Goal: Task Accomplishment & Management: Complete application form

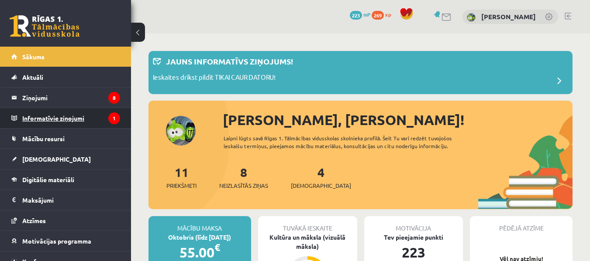
click at [59, 116] on legend "Informatīvie ziņojumi 1" at bounding box center [71, 118] width 98 height 20
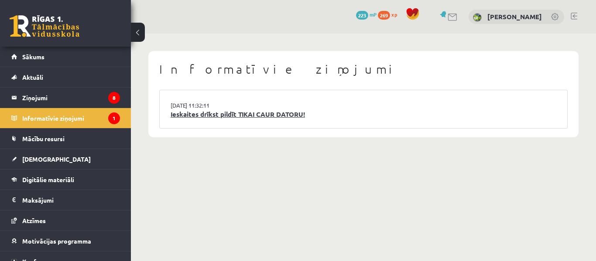
click at [231, 114] on link "Ieskaites drīkst pildīt TIKAI CAUR DATORU!" at bounding box center [364, 115] width 386 height 10
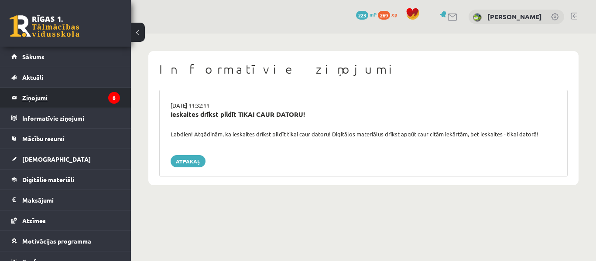
click at [90, 103] on legend "Ziņojumi 8" at bounding box center [71, 98] width 98 height 20
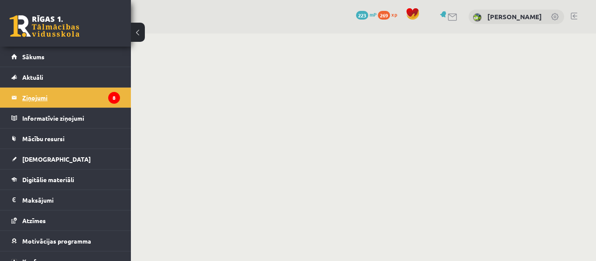
click at [87, 102] on legend "Ziņojumi 8" at bounding box center [71, 98] width 98 height 20
click at [33, 101] on legend "Ziņojumi 8" at bounding box center [71, 98] width 98 height 20
click at [132, 27] on button at bounding box center [138, 32] width 14 height 19
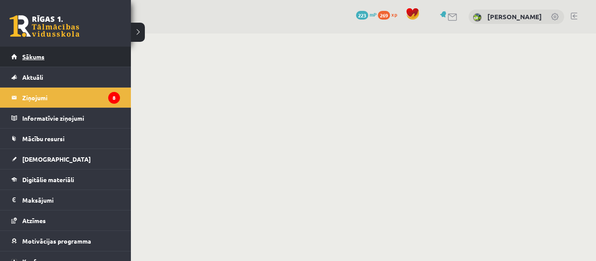
click at [22, 58] on link "Sākums" at bounding box center [65, 57] width 109 height 20
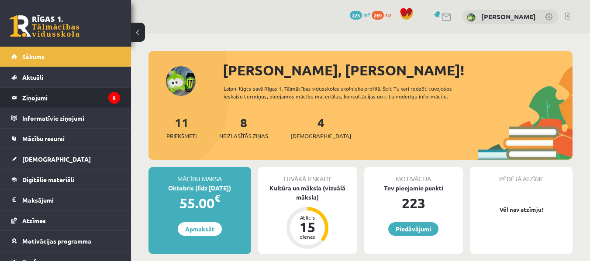
click at [79, 100] on legend "Ziņojumi 8" at bounding box center [71, 98] width 98 height 20
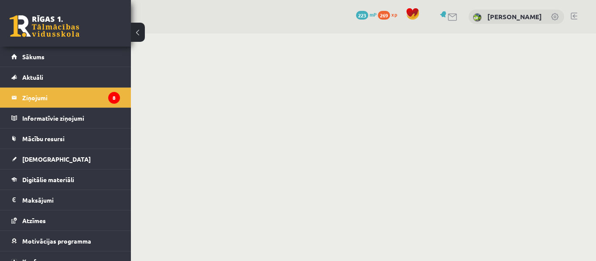
click at [448, 20] on link at bounding box center [453, 17] width 10 height 7
click at [438, 24] on div "0 Dāvanas 223 mP 269 xp [PERSON_NAME]" at bounding box center [363, 17] width 465 height 34
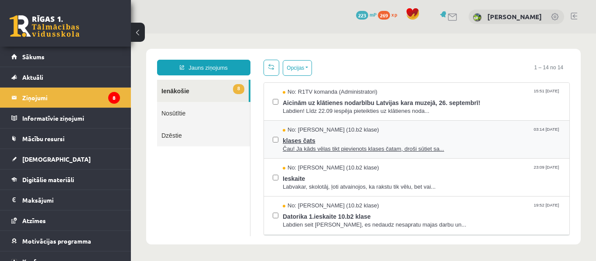
click at [411, 134] on span "klases čats" at bounding box center [422, 139] width 278 height 11
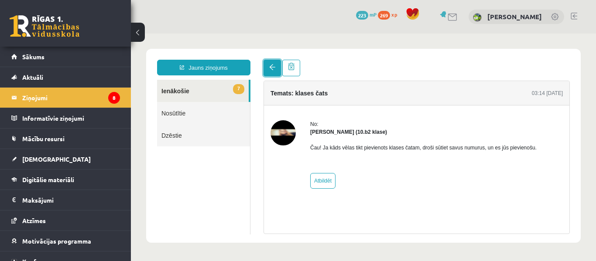
click at [269, 64] on link at bounding box center [272, 68] width 17 height 17
click at [269, 72] on link at bounding box center [272, 68] width 17 height 17
click at [273, 70] on span at bounding box center [272, 67] width 6 height 6
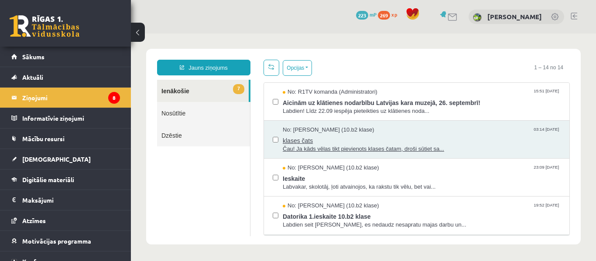
click at [310, 136] on span "klases čats" at bounding box center [422, 139] width 278 height 11
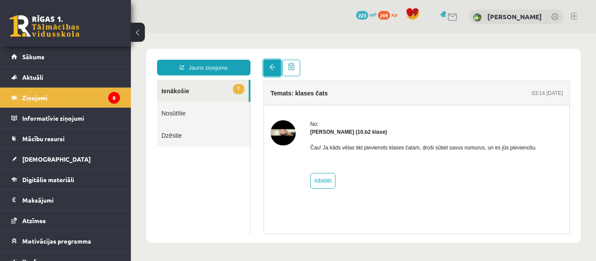
click at [279, 67] on link at bounding box center [272, 68] width 17 height 17
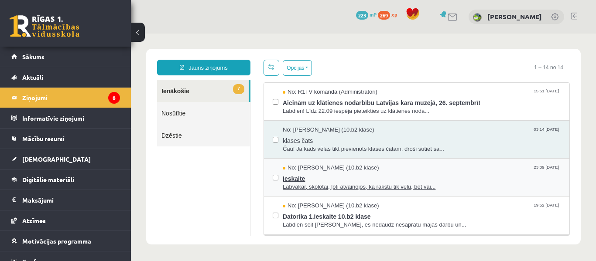
scroll to position [44, 0]
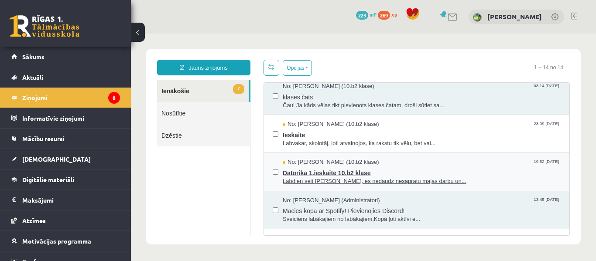
click at [380, 161] on div "No: Samanta Niedre (10.b2 klase) 19:52 14/09/2025" at bounding box center [422, 162] width 278 height 8
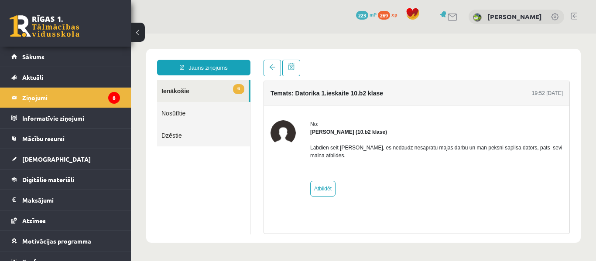
scroll to position [0, 0]
click at [273, 64] on link at bounding box center [272, 68] width 17 height 17
click at [272, 69] on span at bounding box center [272, 67] width 6 height 6
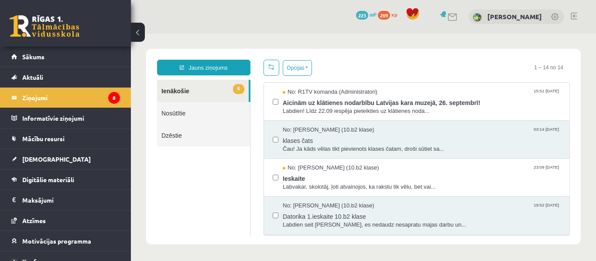
click at [272, 69] on html "Jauns ziņojums 6 Ienākošie Nosūtītie Dzēstie * ********* ********* ******* Opci…" at bounding box center [363, 147] width 465 height 227
click at [376, 139] on span "klases čats" at bounding box center [422, 139] width 278 height 11
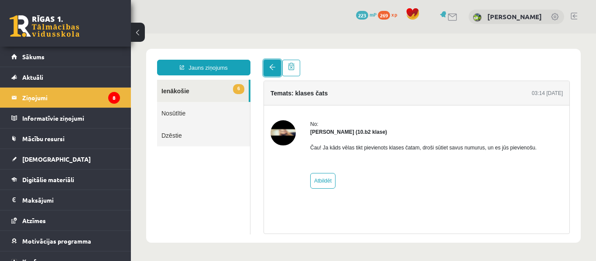
click at [278, 76] on link at bounding box center [272, 68] width 17 height 17
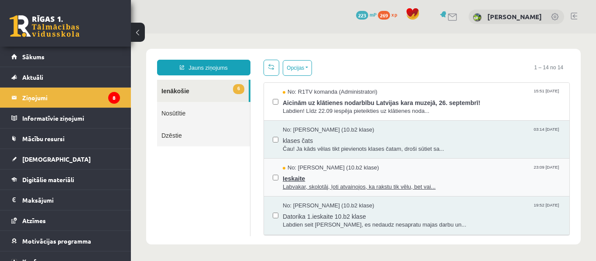
click at [372, 172] on span "Ieskaite" at bounding box center [422, 177] width 278 height 11
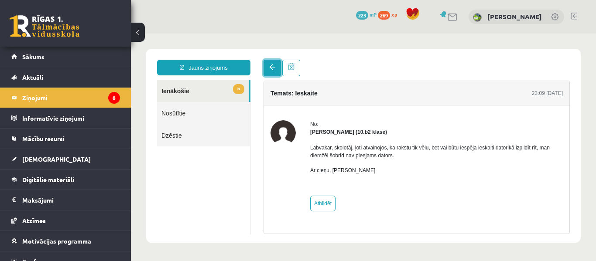
click at [265, 69] on link at bounding box center [272, 68] width 17 height 17
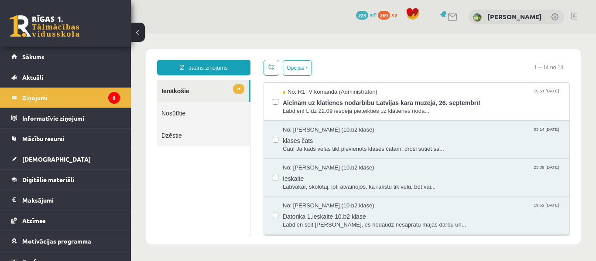
click at [268, 71] on link at bounding box center [272, 68] width 16 height 16
click at [354, 137] on span "klases čats" at bounding box center [422, 139] width 278 height 11
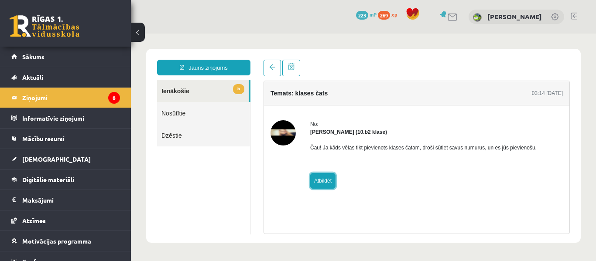
click at [330, 177] on link "Atbildēt" at bounding box center [322, 181] width 25 height 16
type input "**********"
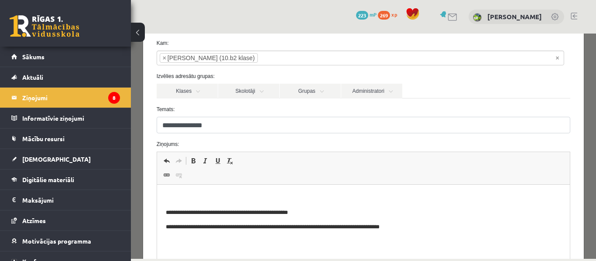
scroll to position [131, 0]
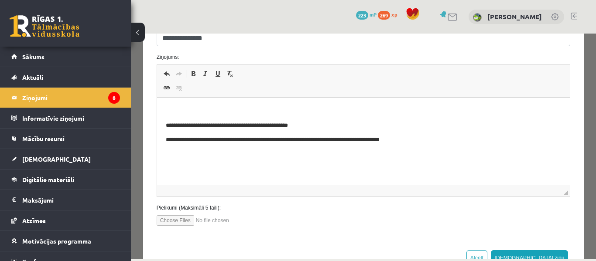
click at [224, 154] on html "**********" at bounding box center [363, 126] width 413 height 56
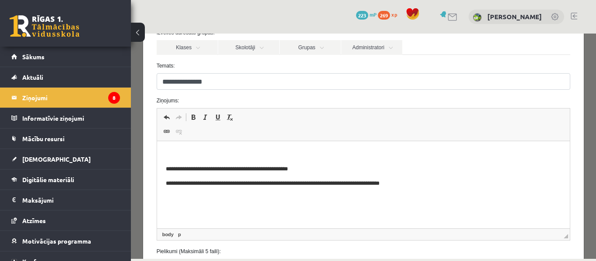
scroll to position [161, 0]
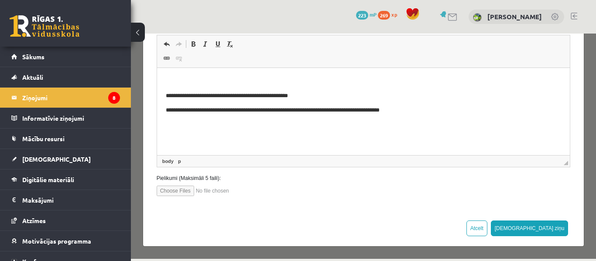
click at [410, 113] on p "**********" at bounding box center [359, 110] width 389 height 9
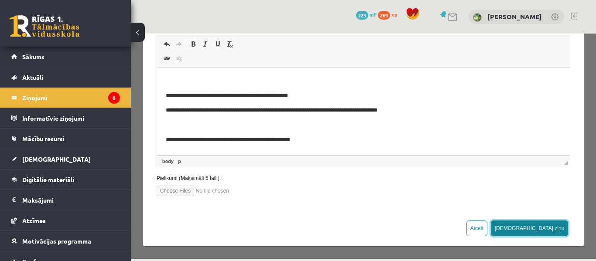
click at [547, 227] on button "Sūtīt ziņu" at bounding box center [530, 229] width 78 height 16
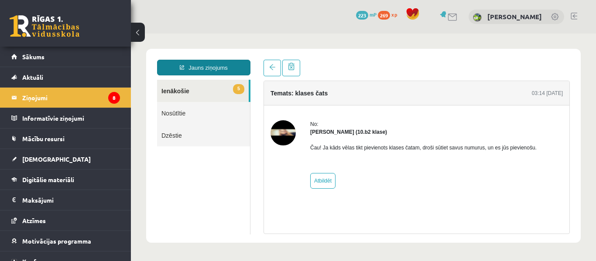
scroll to position [0, 0]
click at [283, 137] on img at bounding box center [283, 132] width 25 height 25
click at [208, 92] on link "5 Ienākošie" at bounding box center [203, 91] width 92 height 22
click at [208, 113] on link "Nosūtītie" at bounding box center [203, 113] width 93 height 22
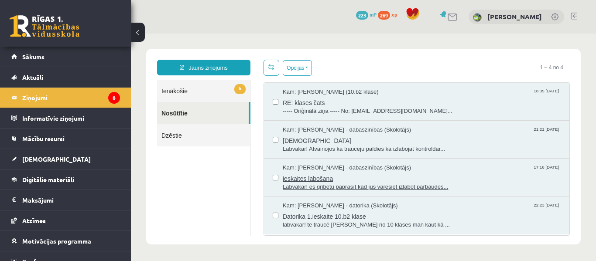
click at [364, 180] on span "ieskaites labošana" at bounding box center [422, 177] width 278 height 11
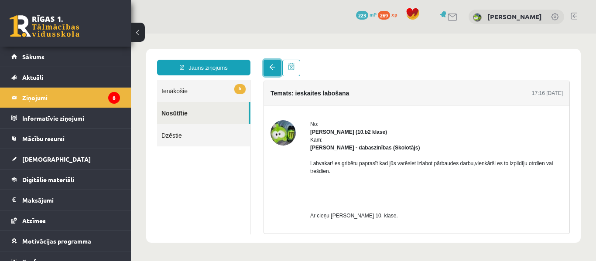
click at [268, 71] on link at bounding box center [272, 68] width 17 height 17
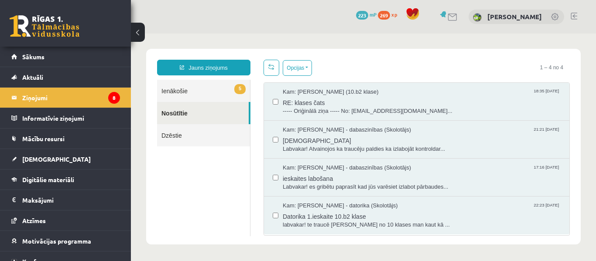
click at [223, 91] on link "5 Ienākošie" at bounding box center [203, 91] width 93 height 22
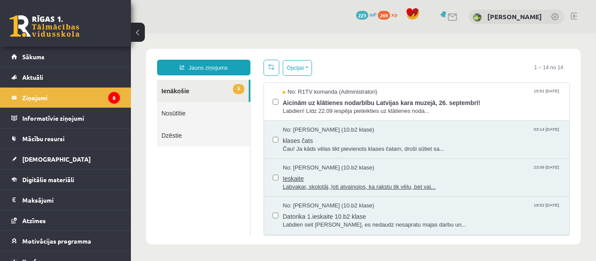
scroll to position [44, 0]
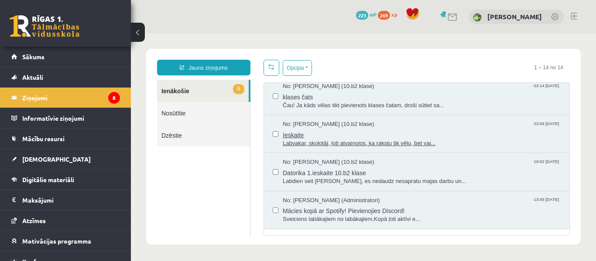
click at [401, 135] on span "Ieskaite" at bounding box center [422, 134] width 278 height 11
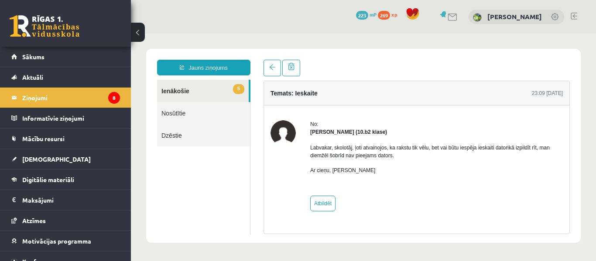
scroll to position [0, 0]
click at [275, 73] on link at bounding box center [272, 68] width 17 height 17
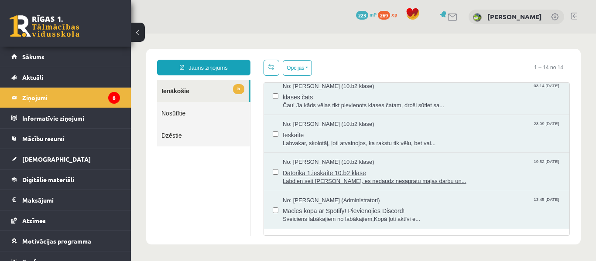
click at [401, 171] on span "Datorika 1.ieskaite 10.b2 klase" at bounding box center [422, 172] width 278 height 11
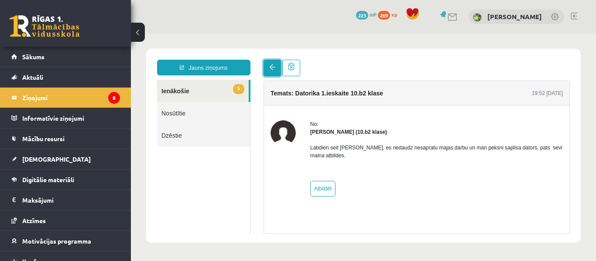
click at [269, 75] on link at bounding box center [272, 68] width 17 height 17
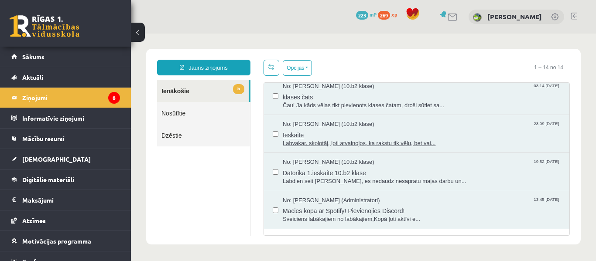
click at [419, 130] on span "Ieskaite" at bounding box center [422, 134] width 278 height 11
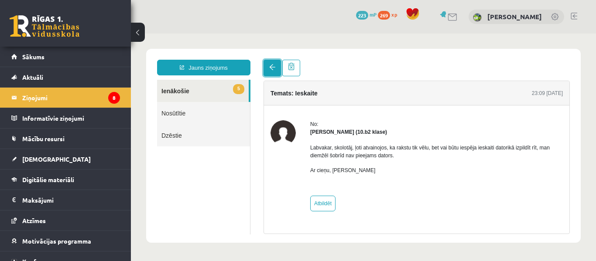
click at [278, 69] on link at bounding box center [272, 68] width 17 height 17
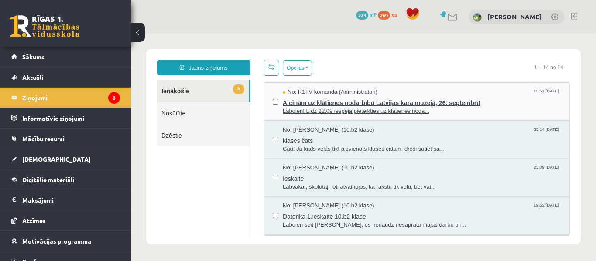
click at [426, 100] on span "Aicinām uz klātienes nodarbību Latvijas kara muzejā, 26. septembrī!" at bounding box center [422, 101] width 278 height 11
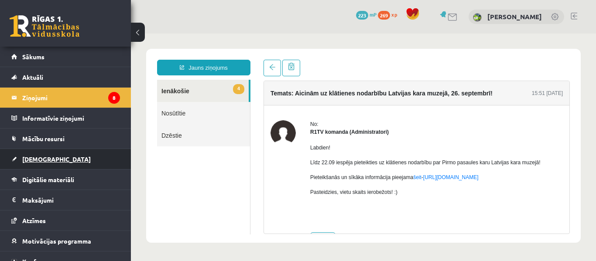
click at [74, 152] on link "[DEMOGRAPHIC_DATA]" at bounding box center [65, 159] width 109 height 20
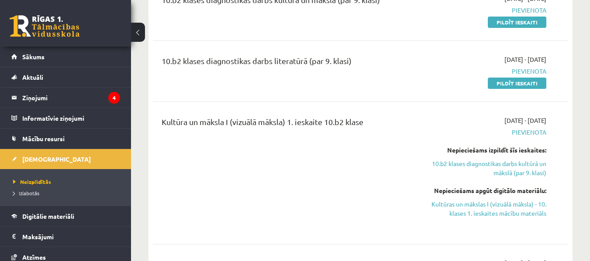
scroll to position [44, 0]
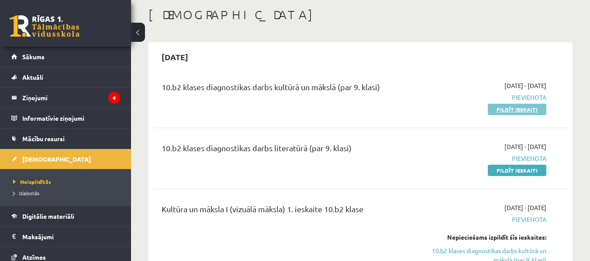
click at [534, 107] on link "Pildīt ieskaiti" at bounding box center [516, 109] width 58 height 11
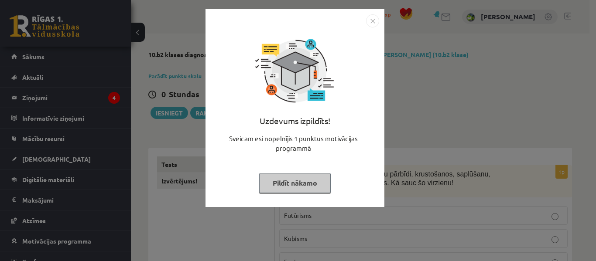
click at [367, 26] on img "Close" at bounding box center [372, 20] width 13 height 13
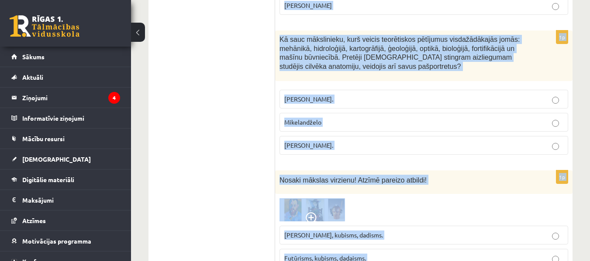
scroll to position [4150, 0]
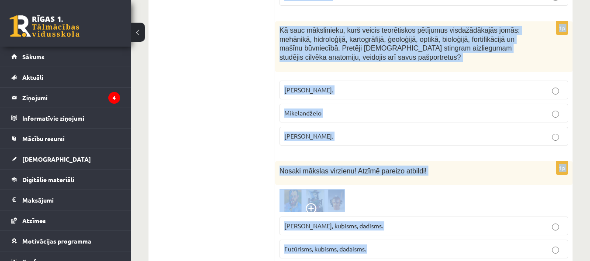
drag, startPoint x: 278, startPoint y: 84, endPoint x: 433, endPoint y: 247, distance: 224.7
copy form "Šā virziena pārstāvji izmanto formu pārbīdi, krustošanos, saplūšanu, vairākkārt…"
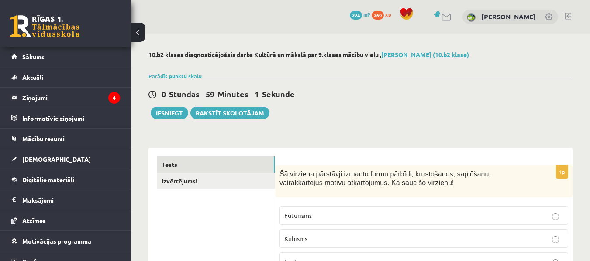
scroll to position [87, 0]
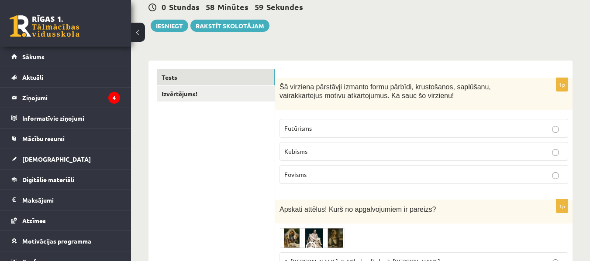
click at [414, 152] on p "Kubisms" at bounding box center [423, 151] width 279 height 9
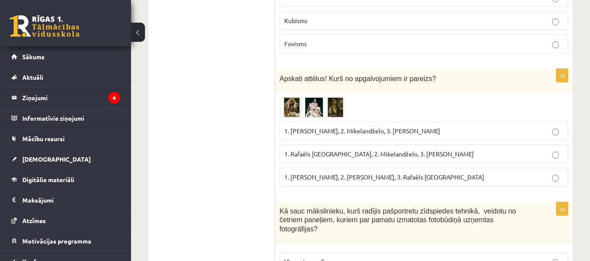
click at [289, 106] on img at bounding box center [311, 107] width 65 height 20
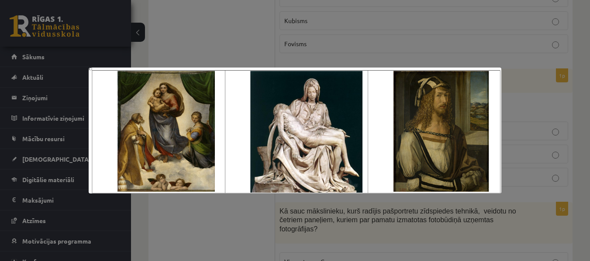
click at [532, 84] on div at bounding box center [295, 130] width 590 height 261
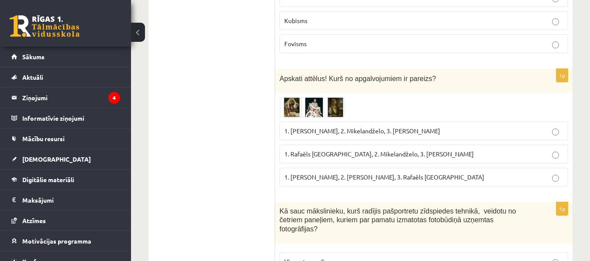
click at [287, 106] on img at bounding box center [311, 107] width 65 height 20
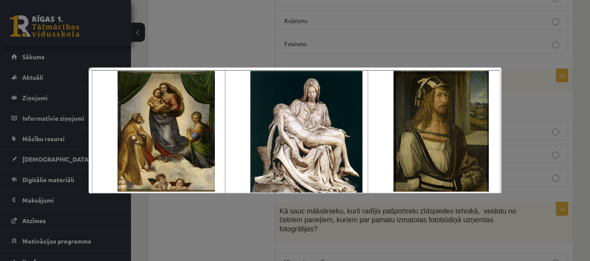
click at [514, 112] on div at bounding box center [295, 130] width 590 height 261
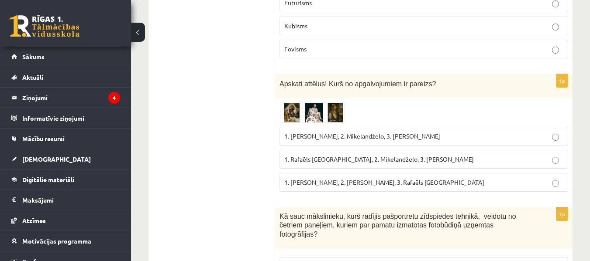
scroll to position [137, 0]
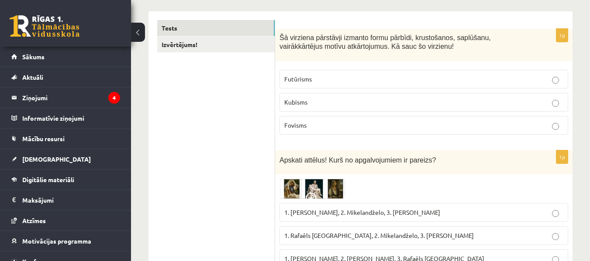
click at [297, 182] on img at bounding box center [311, 189] width 65 height 20
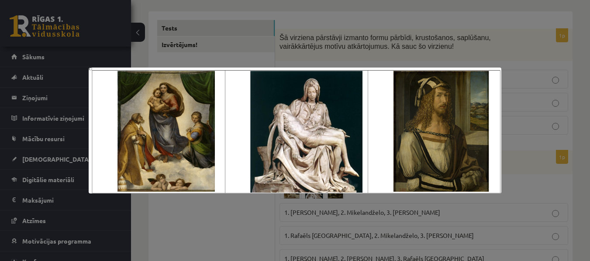
click at [164, 110] on img at bounding box center [295, 131] width 413 height 126
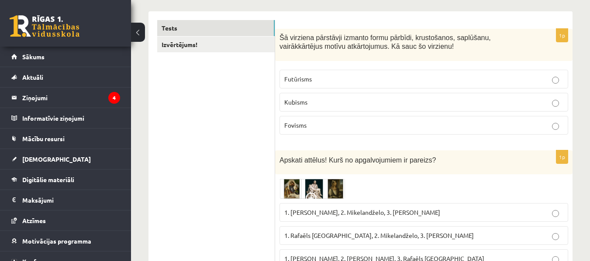
drag, startPoint x: 168, startPoint y: 108, endPoint x: 446, endPoint y: 124, distance: 278.0
click at [446, 124] on p "Fovisms" at bounding box center [423, 125] width 279 height 9
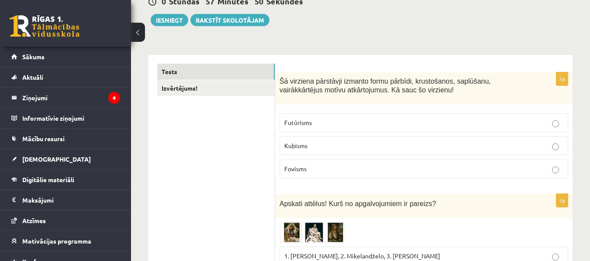
click at [291, 228] on img at bounding box center [311, 233] width 65 height 20
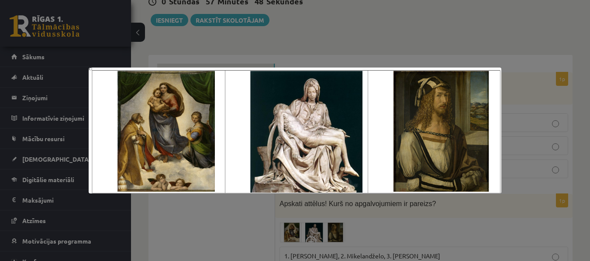
click at [214, 33] on div at bounding box center [295, 130] width 590 height 261
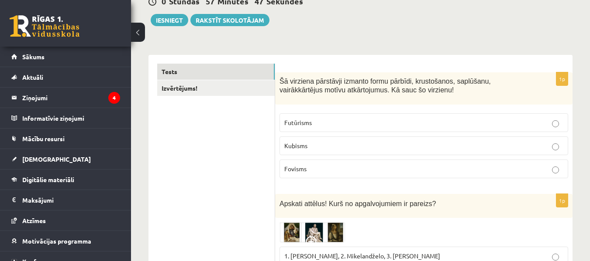
scroll to position [180, 0]
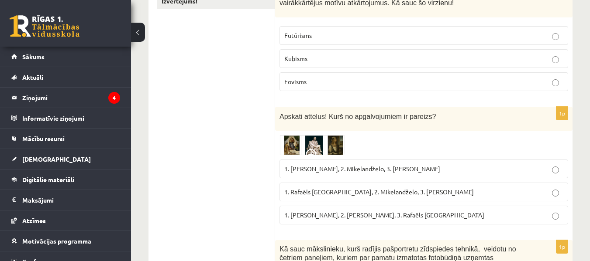
click at [413, 172] on span "1. Leonardo da Vinči, 2. Mikelandželo, 3. Albrehts Dīrers" at bounding box center [362, 169] width 156 height 8
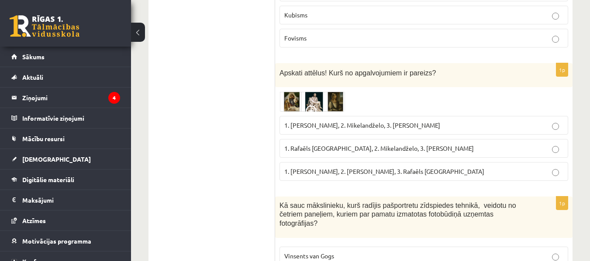
click at [363, 127] on span "1. Leonardo da Vinči, 2. Mikelandželo, 3. Albrehts Dīrers" at bounding box center [362, 125] width 156 height 8
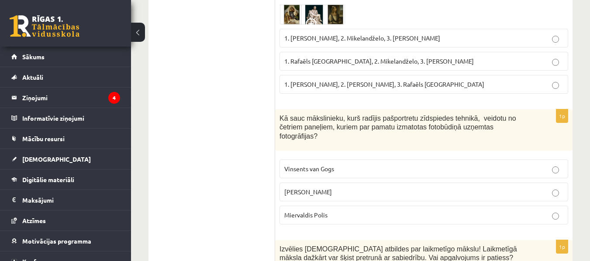
scroll to position [355, 0]
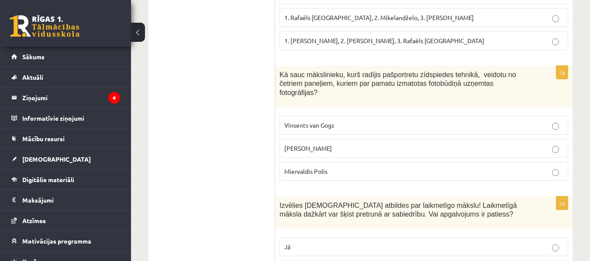
click at [322, 139] on label "Endijs Vorhols" at bounding box center [423, 148] width 288 height 19
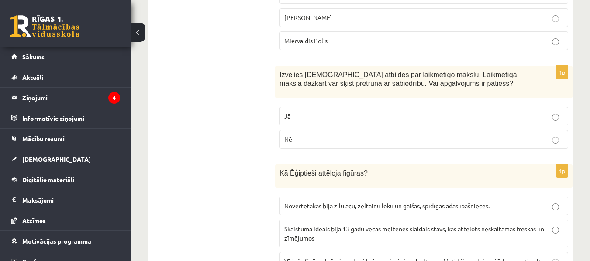
scroll to position [398, 0]
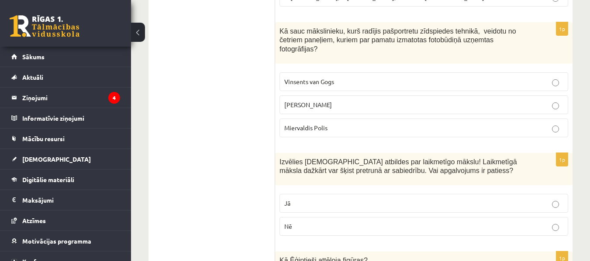
click at [313, 199] on p "Jā" at bounding box center [423, 203] width 279 height 9
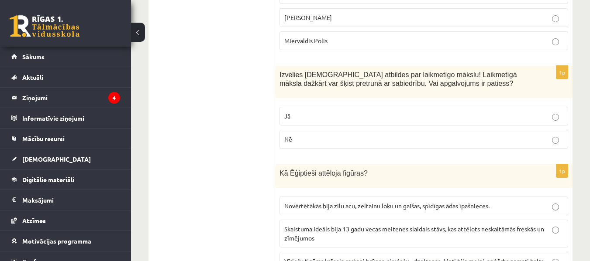
scroll to position [529, 0]
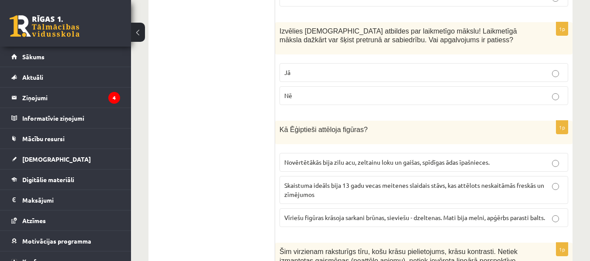
click at [319, 214] on span "Vīriešu figūras krāsoja sarkani brūnas, sieviešu - dzeltenas. Mati bija melni, …" at bounding box center [414, 218] width 261 height 8
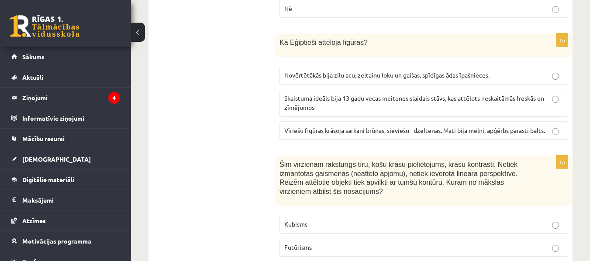
scroll to position [704, 0]
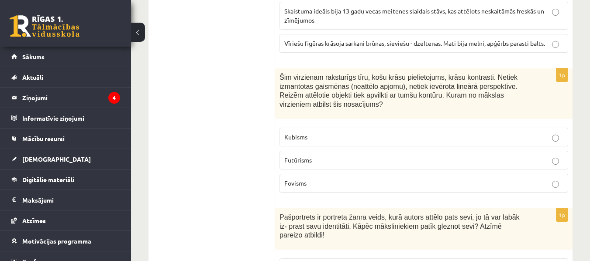
click at [296, 179] on p "Fovisms" at bounding box center [423, 183] width 279 height 9
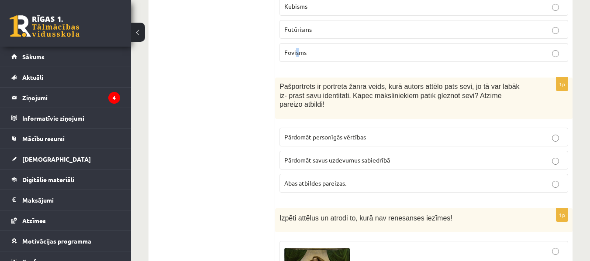
scroll to position [791, 0]
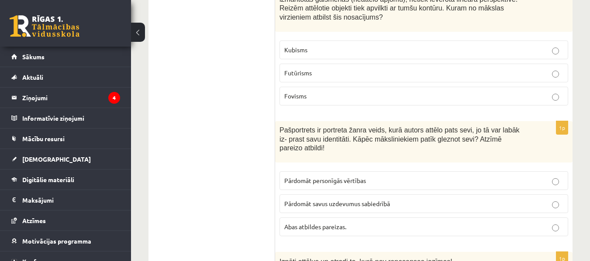
click at [529, 92] on p "Fovisms" at bounding box center [423, 96] width 279 height 9
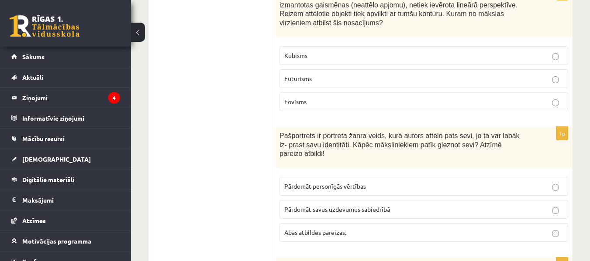
scroll to position [829, 0]
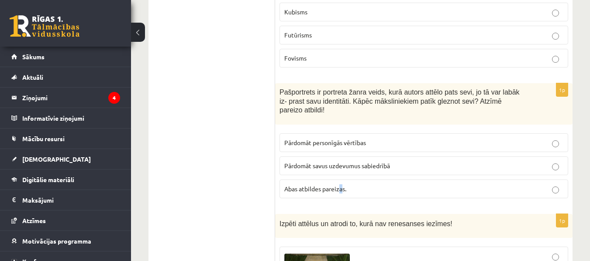
click at [340, 177] on fieldset "Pārdomāt personīgās vērtības Pārdomāt savus uzdevumus sabiedrībā Abas atbildes …" at bounding box center [423, 165] width 288 height 72
click at [385, 180] on label "Abas atbildes pareizas." at bounding box center [423, 189] width 288 height 19
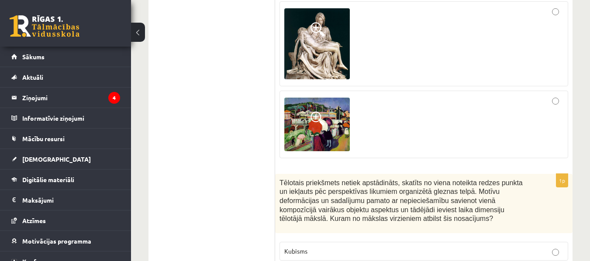
scroll to position [1266, 0]
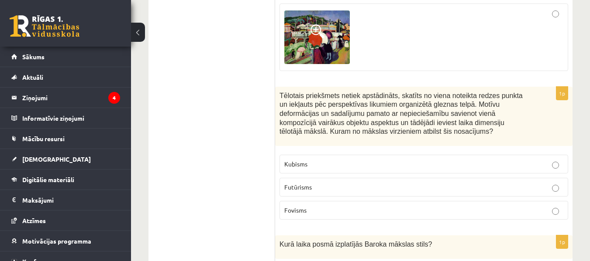
click at [299, 160] on span "Kubisms" at bounding box center [295, 164] width 23 height 8
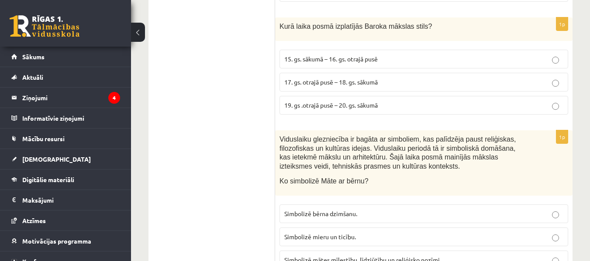
scroll to position [1440, 0]
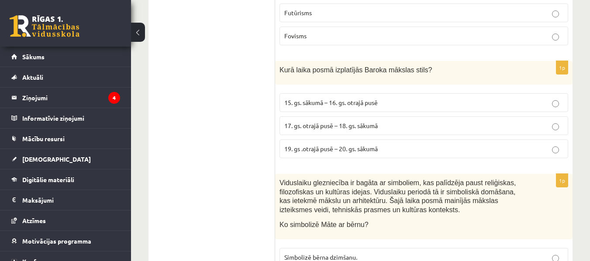
click at [329, 117] on label "17. gs. otrajā pusē – 18. gs. sākumā" at bounding box center [423, 126] width 288 height 19
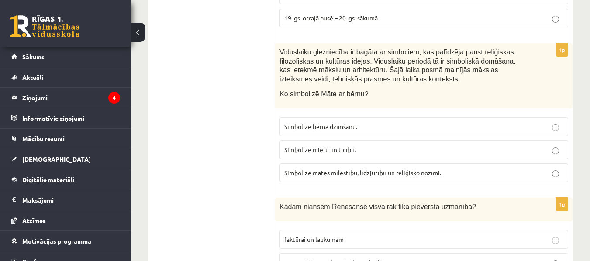
click at [360, 169] on span "Simbolizē mātes mīlestību, līdzjūtību un reliģisko nozīmi." at bounding box center [362, 173] width 157 height 8
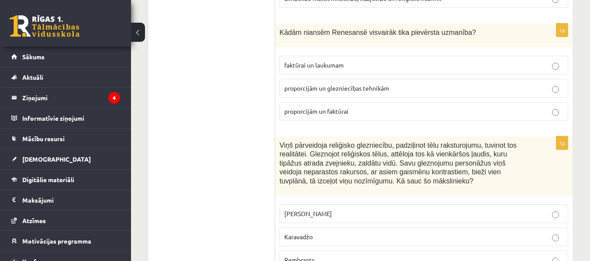
scroll to position [1702, 0]
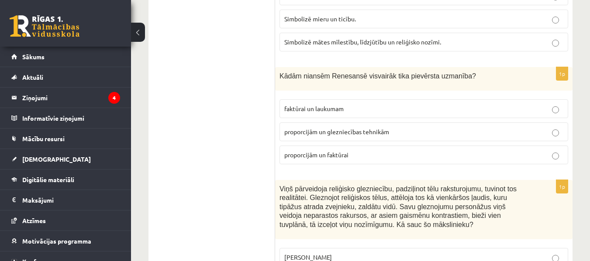
click at [354, 127] on p "proporcijām un glezniecības tehnikām" at bounding box center [423, 131] width 279 height 9
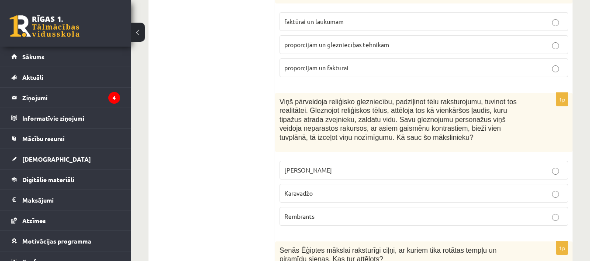
scroll to position [1833, 0]
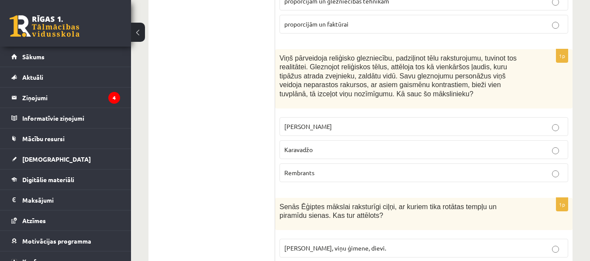
click at [378, 145] on p "Karavadžo" at bounding box center [423, 149] width 279 height 9
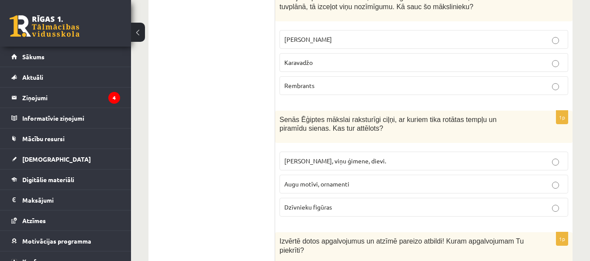
scroll to position [1964, 0]
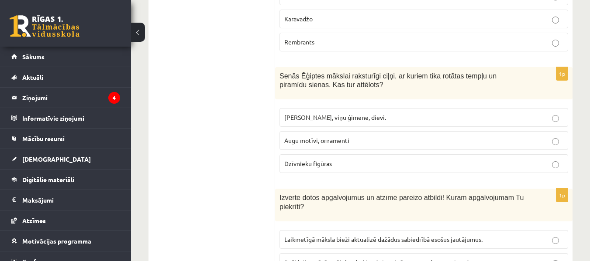
click at [327, 113] on span "Faraoni, viņu ģimene, dievi." at bounding box center [335, 117] width 102 height 8
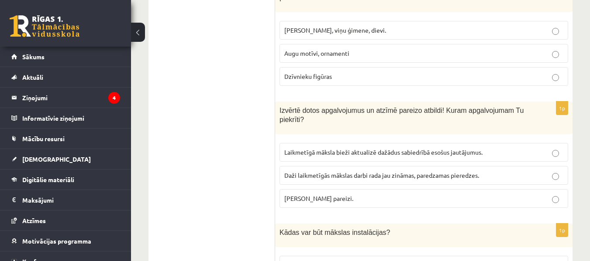
click at [367, 194] on p "Abi apgalvojumi pareizi." at bounding box center [423, 198] width 279 height 9
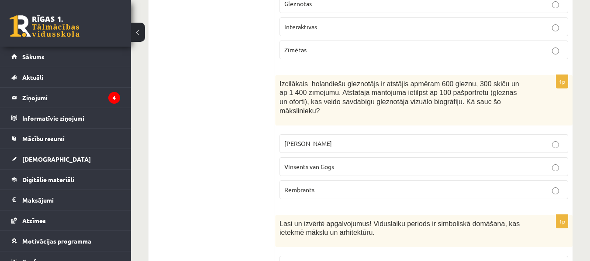
scroll to position [2269, 0]
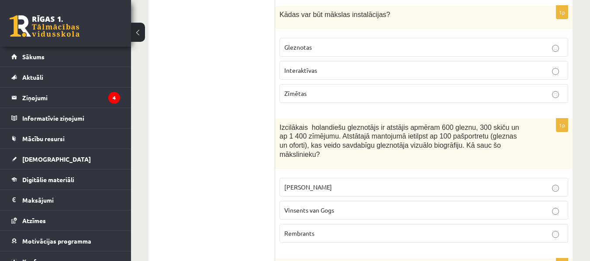
click at [330, 66] on p "Interaktīvas" at bounding box center [423, 70] width 279 height 9
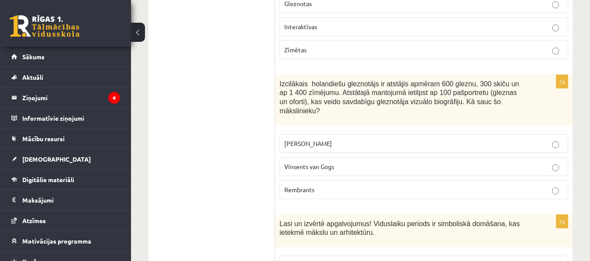
click at [332, 163] on span "Vinsents van Gogs" at bounding box center [309, 167] width 50 height 8
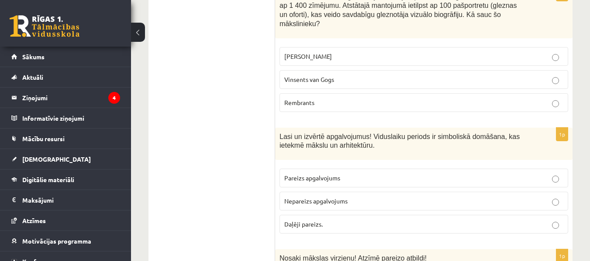
scroll to position [2444, 0]
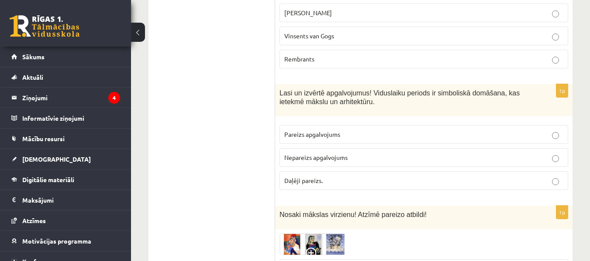
click at [326, 176] on p "Daļēji pareizs." at bounding box center [423, 180] width 279 height 9
click at [335, 154] on span "Nepareizs apgalvojums" at bounding box center [315, 158] width 63 height 8
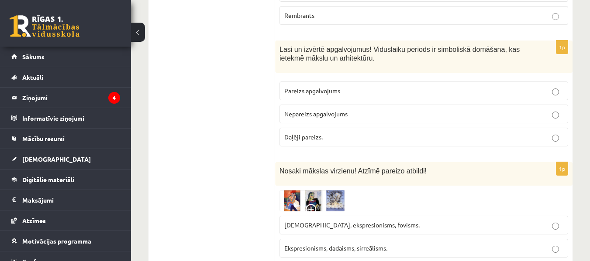
scroll to position [2531, 0]
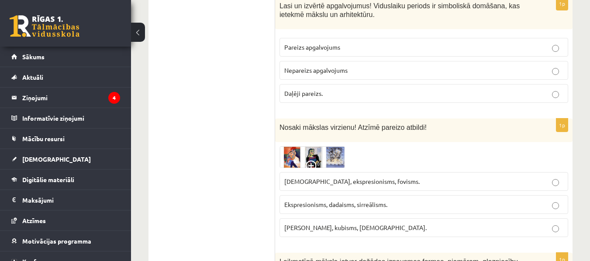
click at [291, 147] on img at bounding box center [311, 157] width 65 height 21
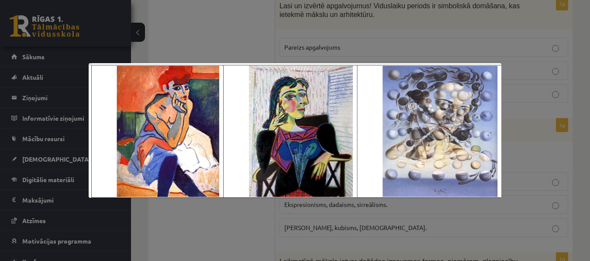
click at [511, 160] on div at bounding box center [295, 130] width 590 height 261
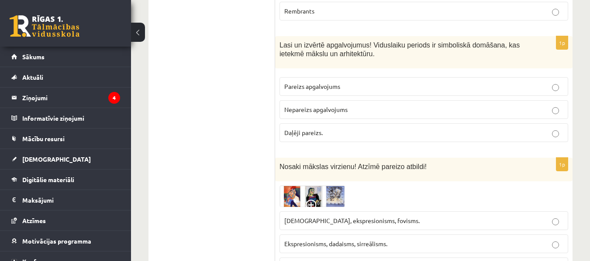
scroll to position [2579, 0]
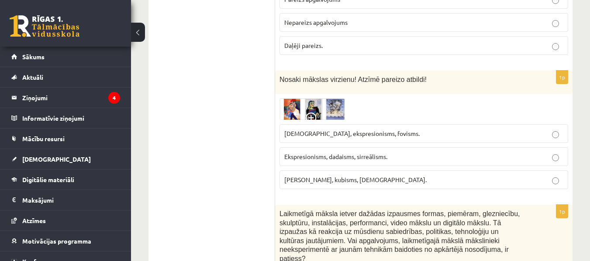
click at [339, 153] on span "Ekspresionisms, dadaisms, sirreālisms." at bounding box center [335, 157] width 103 height 8
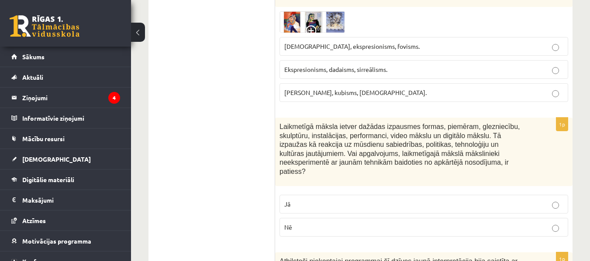
scroll to position [2710, 0]
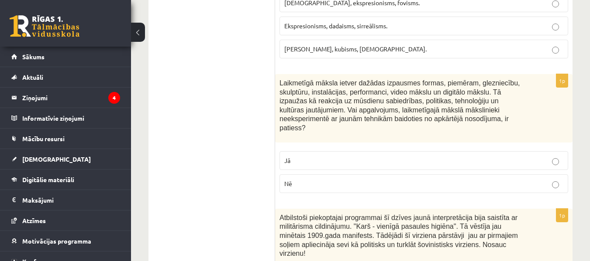
click at [344, 179] on p "Nē" at bounding box center [423, 183] width 279 height 9
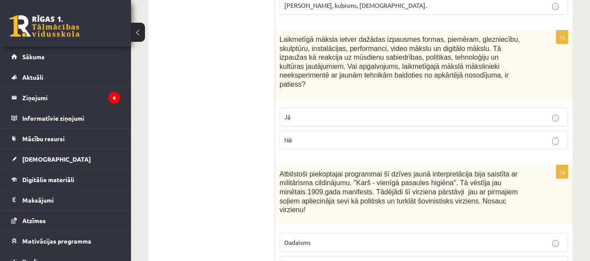
scroll to position [2841, 0]
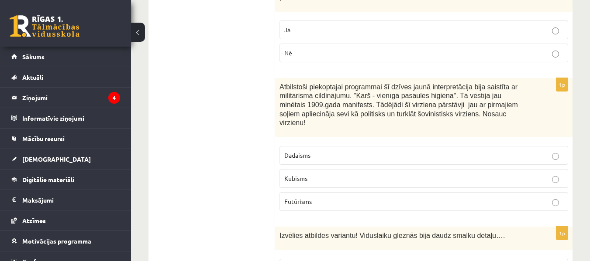
click at [324, 197] on p "Futūrisms" at bounding box center [423, 201] width 279 height 9
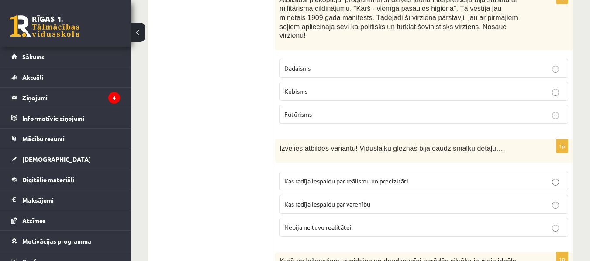
scroll to position [2972, 0]
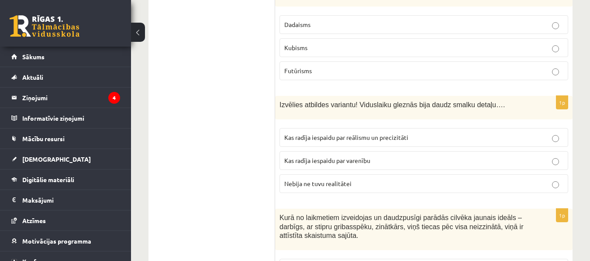
click at [344, 134] on span "Kas radīja iespaidu par reālismu un precizitāti" at bounding box center [346, 138] width 124 height 8
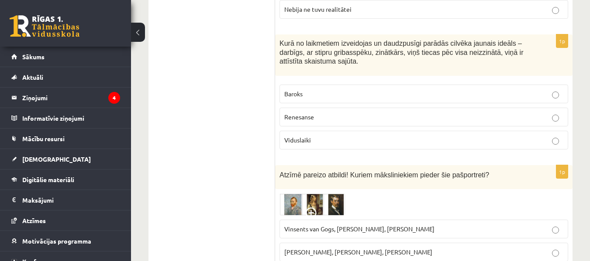
scroll to position [3059, 0]
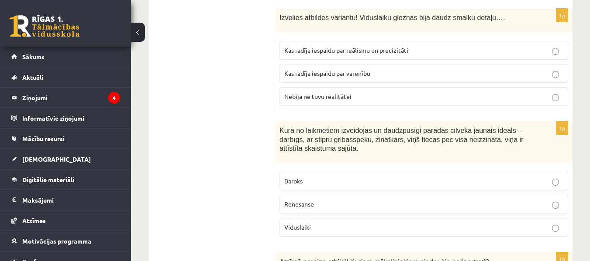
click at [326, 195] on label "Renesanse" at bounding box center [423, 204] width 288 height 19
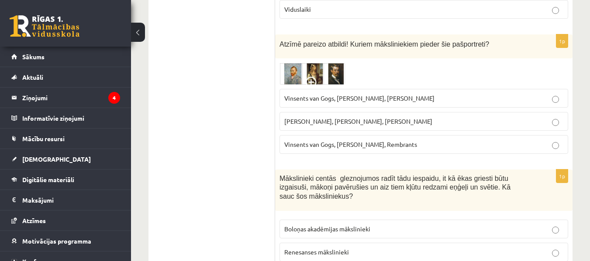
scroll to position [3190, 0]
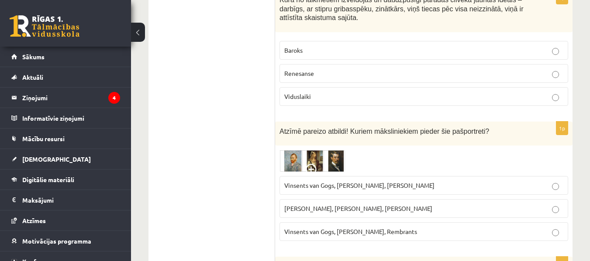
click at [322, 150] on img at bounding box center [311, 161] width 65 height 22
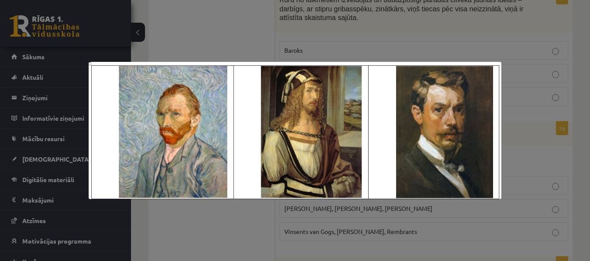
click at [454, 110] on img at bounding box center [295, 130] width 413 height 137
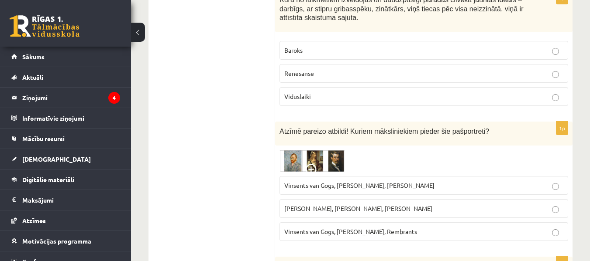
click at [359, 182] on span "Vinsents van Gogs, Albrehts Dīrers, Janis Rozentāls" at bounding box center [359, 186] width 150 height 8
click at [331, 172] on fieldset "Vinsents van Gogs, Albrehts Dīrers, Janis Rozentāls Pablo Pikaso, Leonardo da V…" at bounding box center [423, 208] width 288 height 72
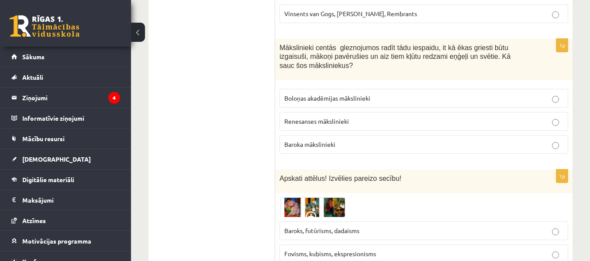
scroll to position [3365, 0]
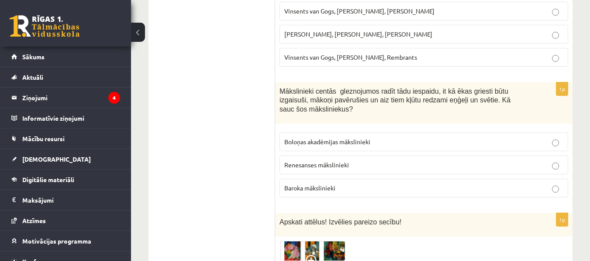
click at [357, 184] on p "Baroka mākslinieki" at bounding box center [423, 188] width 279 height 9
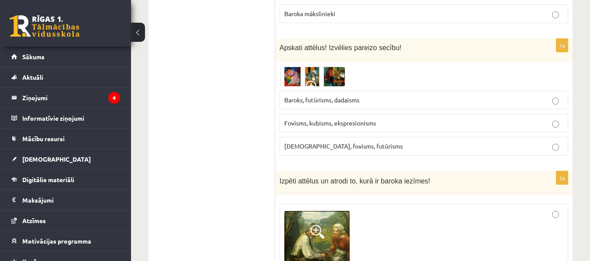
scroll to position [3496, 0]
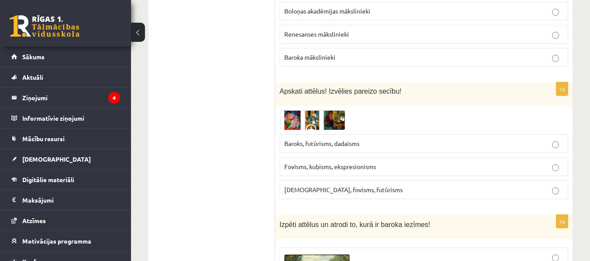
click at [288, 110] on img at bounding box center [311, 120] width 65 height 20
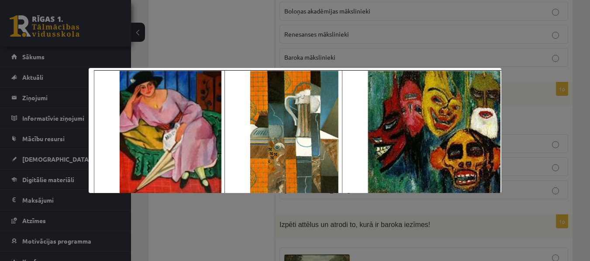
click at [321, 58] on div at bounding box center [295, 130] width 590 height 261
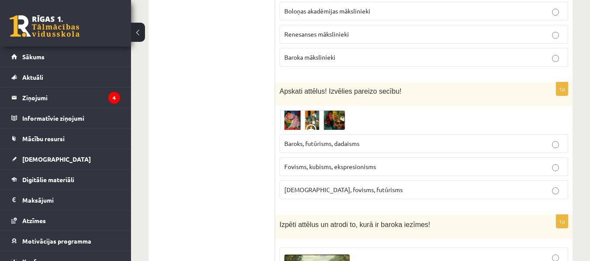
click at [333, 110] on img at bounding box center [311, 120] width 65 height 20
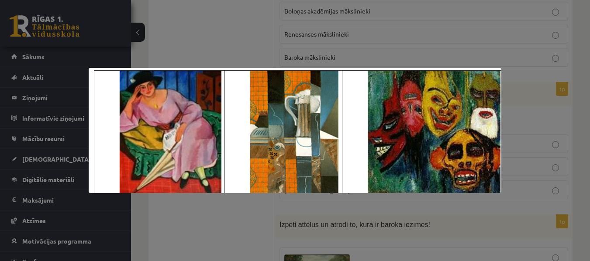
click at [549, 52] on div at bounding box center [295, 130] width 590 height 261
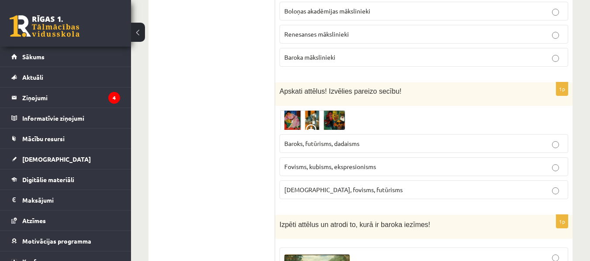
click at [416, 162] on p "Fovisms, kubisms, ekspresionisms" at bounding box center [423, 166] width 279 height 9
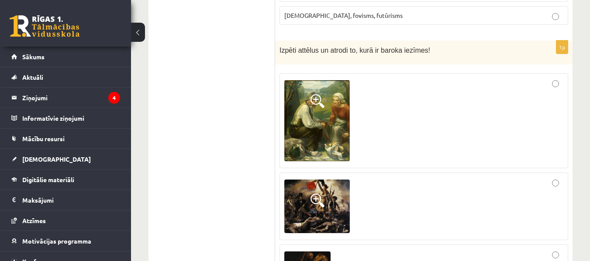
scroll to position [3714, 0]
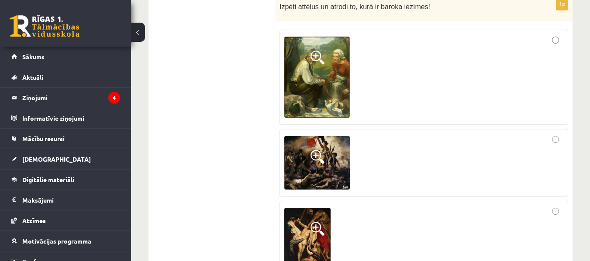
click at [292, 208] on img at bounding box center [307, 242] width 46 height 69
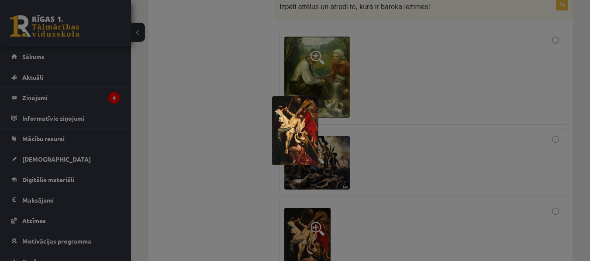
click at [288, 141] on img at bounding box center [295, 130] width 46 height 69
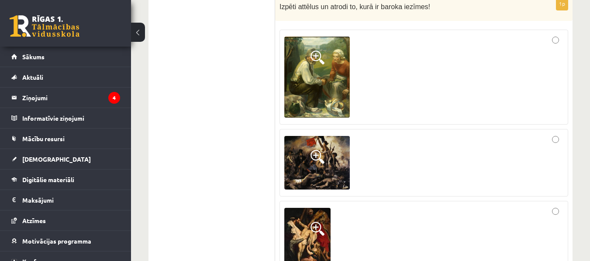
click at [300, 208] on img at bounding box center [307, 242] width 46 height 69
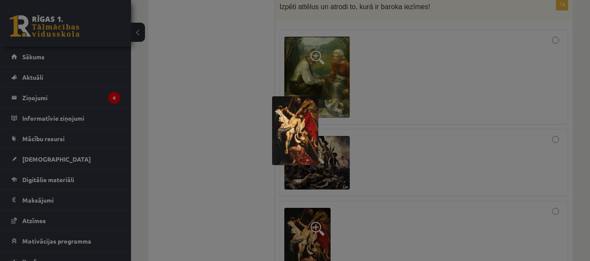
click at [362, 181] on div at bounding box center [295, 130] width 590 height 261
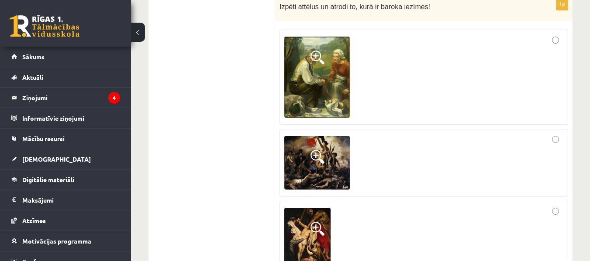
click at [338, 136] on img at bounding box center [316, 163] width 65 height 54
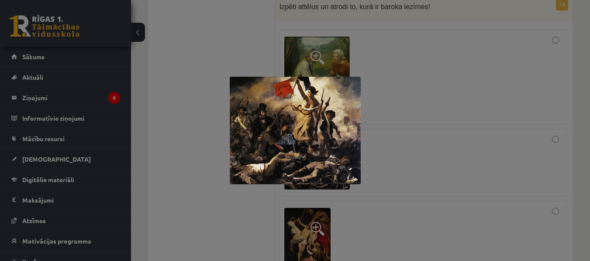
click at [390, 143] on div at bounding box center [295, 130] width 590 height 261
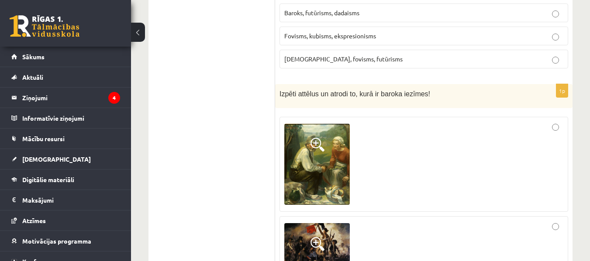
scroll to position [3758, 0]
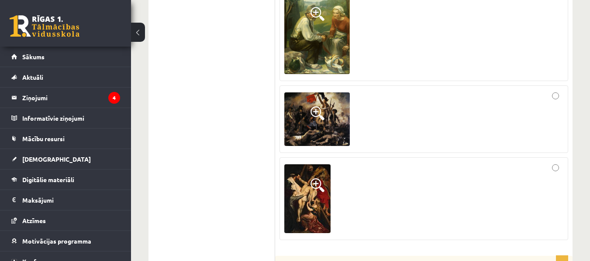
click at [400, 162] on div at bounding box center [423, 198] width 279 height 73
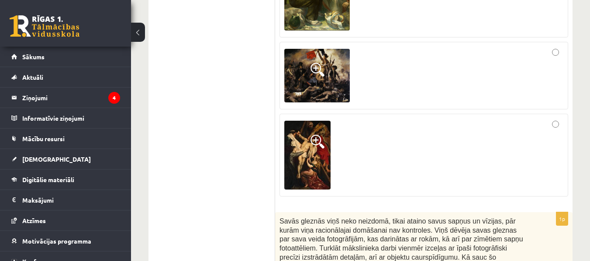
scroll to position [3889, 0]
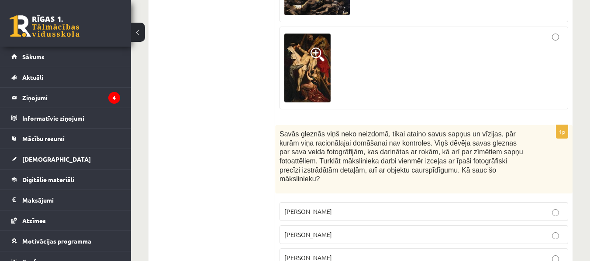
click at [343, 230] on p "Salvadors Dalī" at bounding box center [423, 234] width 279 height 9
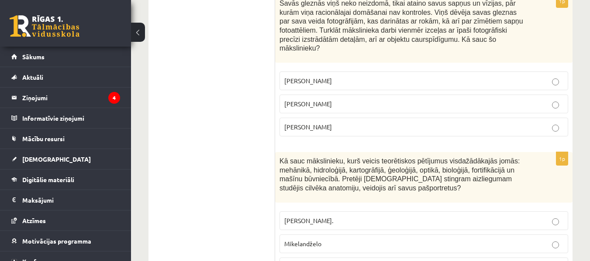
scroll to position [4063, 0]
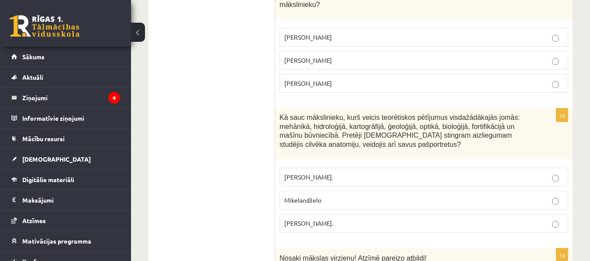
click at [344, 219] on p "Leonardo da Vinči." at bounding box center [423, 223] width 279 height 9
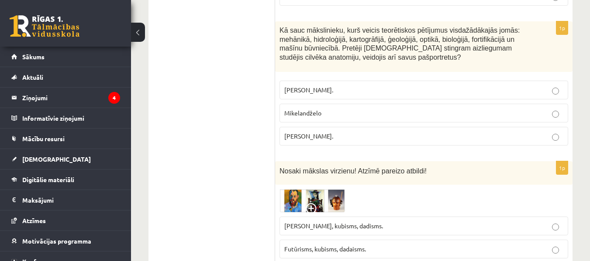
click at [319, 203] on span at bounding box center [312, 210] width 14 height 14
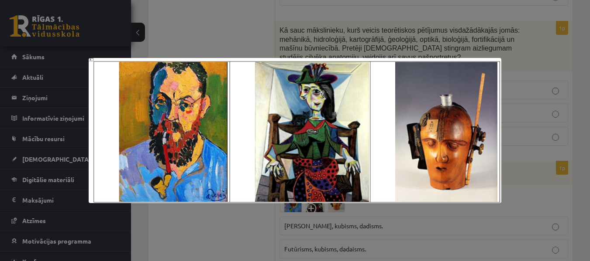
click at [364, 229] on div at bounding box center [295, 130] width 590 height 261
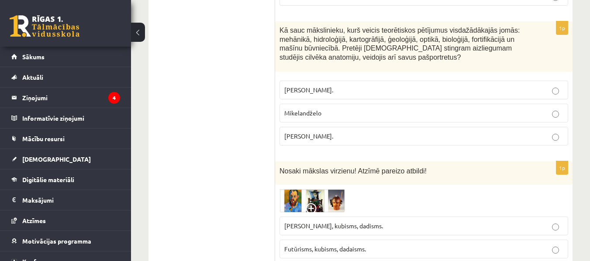
click at [332, 189] on img at bounding box center [311, 200] width 65 height 23
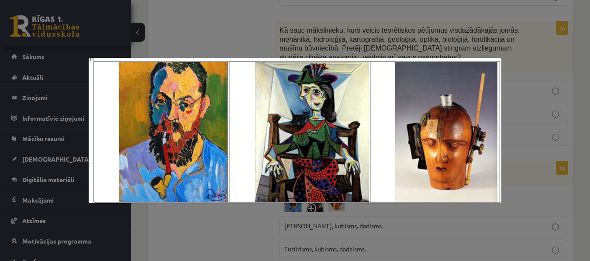
click at [528, 169] on div at bounding box center [295, 130] width 590 height 261
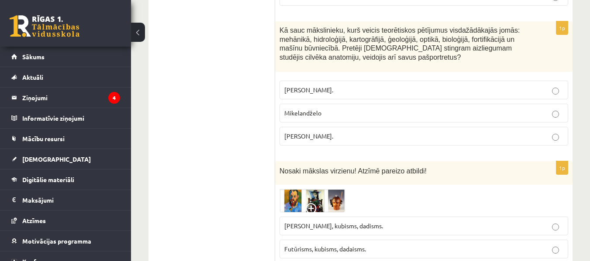
click at [443, 245] on p "Futūrisms, kubisms, dadaisms." at bounding box center [423, 249] width 279 height 9
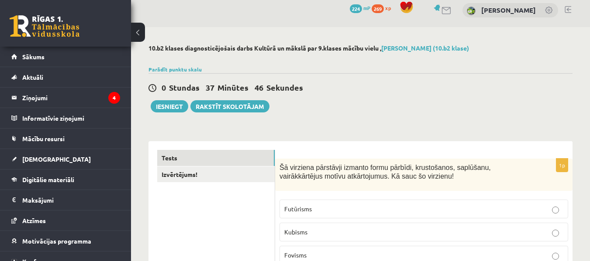
scroll to position [0, 0]
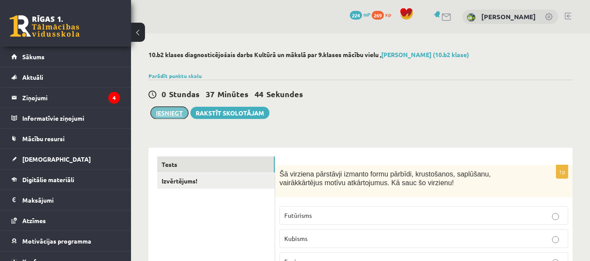
click at [170, 114] on button "Iesniegt" at bounding box center [170, 113] width 38 height 12
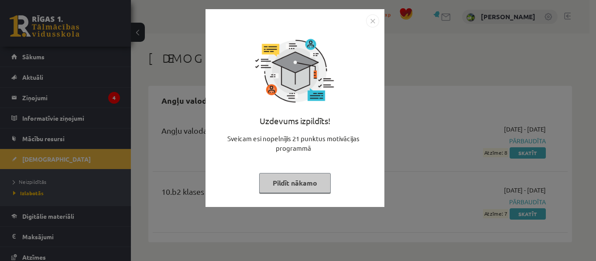
click at [370, 23] on img "Close" at bounding box center [372, 20] width 13 height 13
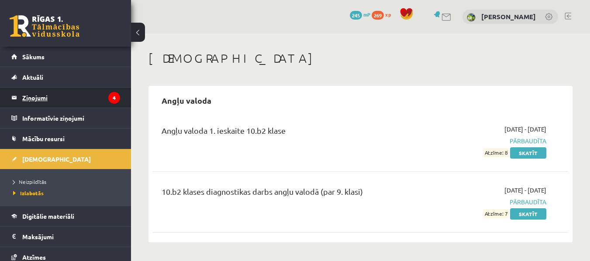
click at [82, 103] on legend "Ziņojumi 4" at bounding box center [71, 98] width 98 height 20
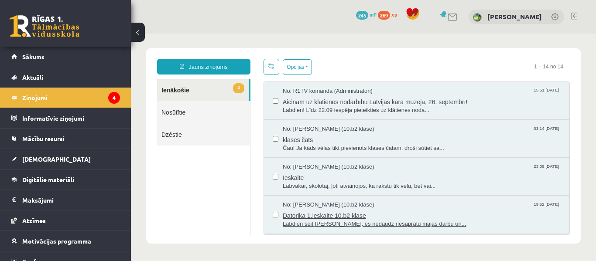
scroll to position [44, 0]
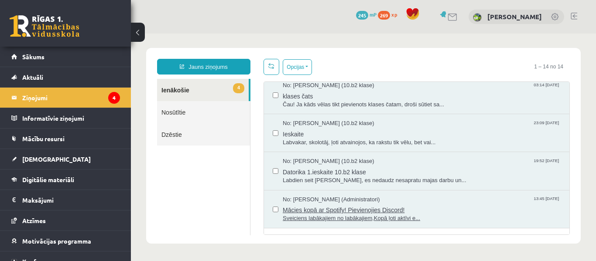
click at [436, 213] on span "Mācies kopā ar Spotify! Pievienojies Discord!" at bounding box center [422, 209] width 278 height 11
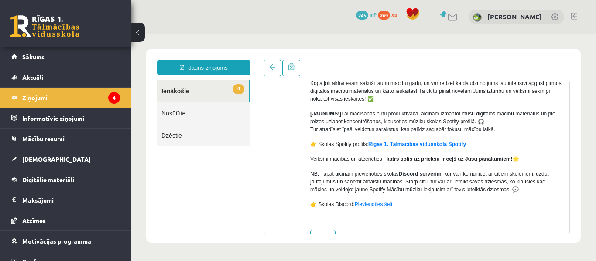
scroll to position [114, 0]
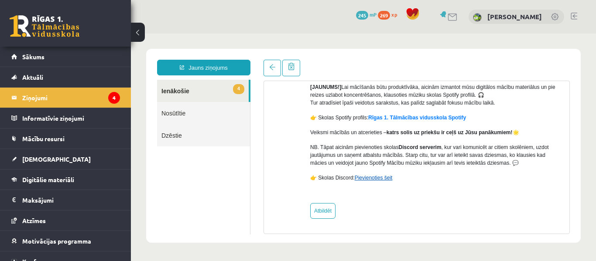
click at [368, 180] on link "Pievienoties šeit" at bounding box center [374, 178] width 38 height 6
click at [88, 93] on legend "Ziņojumi 4" at bounding box center [71, 98] width 98 height 20
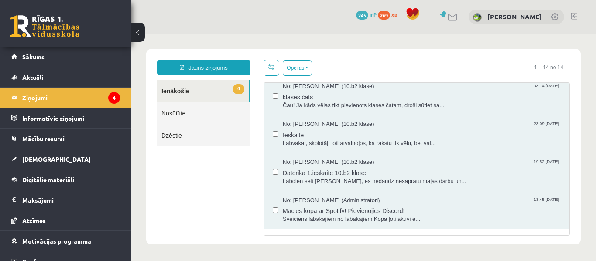
scroll to position [0, 0]
click at [379, 174] on span "Datorika 1.ieskaite 10.b2 klase" at bounding box center [422, 172] width 278 height 11
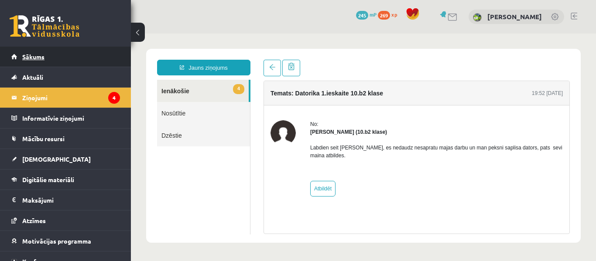
click at [78, 55] on link "Sākums" at bounding box center [65, 57] width 109 height 20
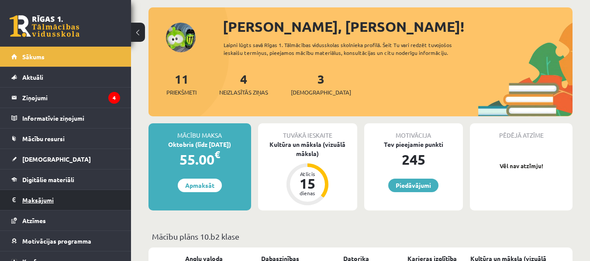
scroll to position [31, 0]
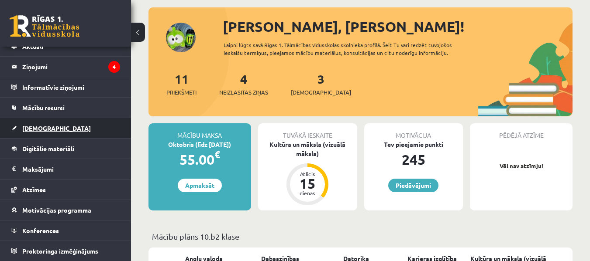
click at [85, 123] on link "[DEMOGRAPHIC_DATA]" at bounding box center [65, 128] width 109 height 20
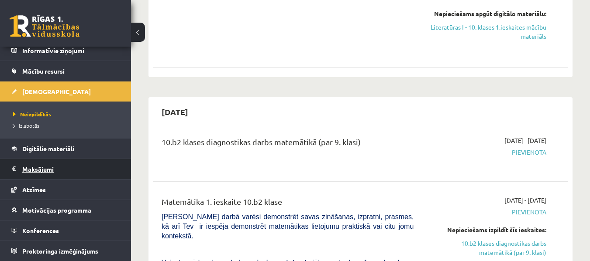
scroll to position [393, 0]
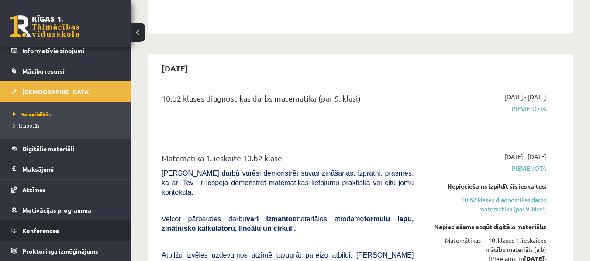
click at [68, 227] on link "Konferences" at bounding box center [65, 231] width 109 height 20
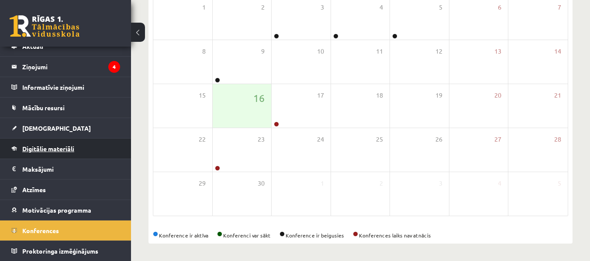
scroll to position [155, 0]
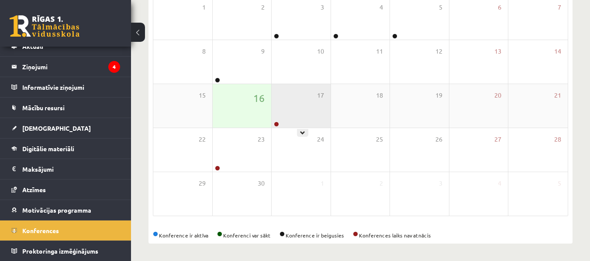
click at [295, 119] on div "17" at bounding box center [300, 106] width 59 height 44
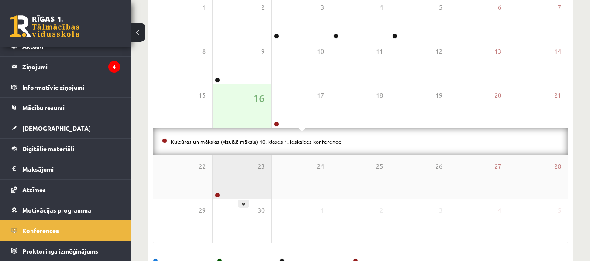
click at [235, 165] on div "23" at bounding box center [242, 177] width 59 height 44
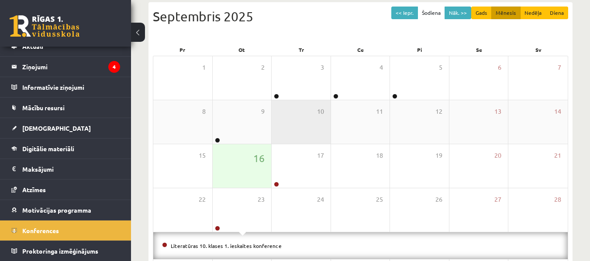
scroll to position [182, 0]
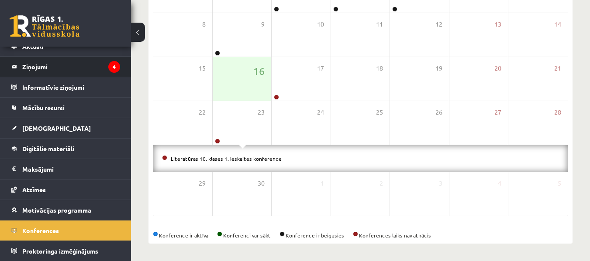
click at [117, 70] on li "Ziņojumi 4" at bounding box center [65, 66] width 131 height 21
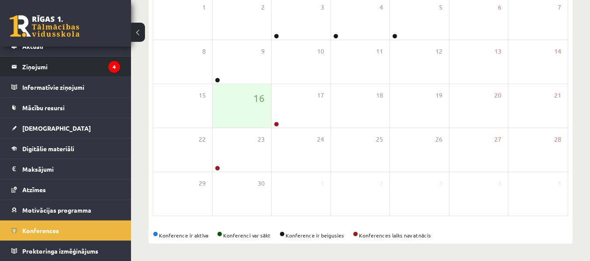
scroll to position [155, 0]
click at [65, 74] on legend "Ziņojumi 4" at bounding box center [71, 67] width 98 height 20
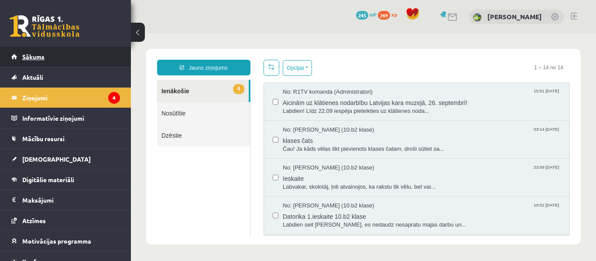
click at [89, 50] on link "Sākums" at bounding box center [65, 57] width 109 height 20
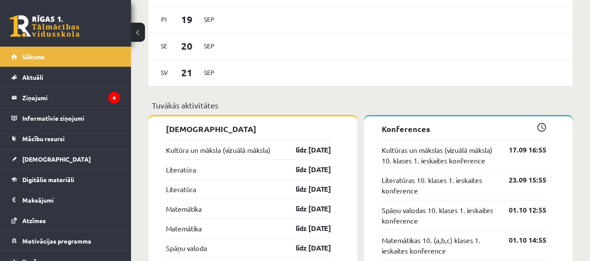
scroll to position [786, 0]
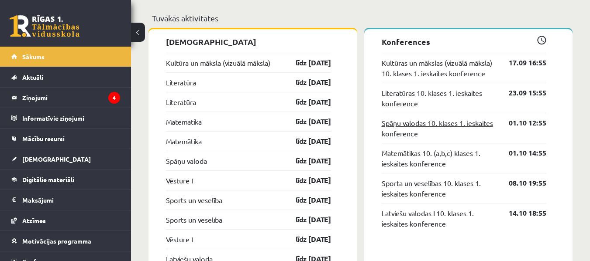
click at [450, 121] on link "Spāņu valodas 10. klases 1. ieskaites konference" at bounding box center [438, 128] width 114 height 21
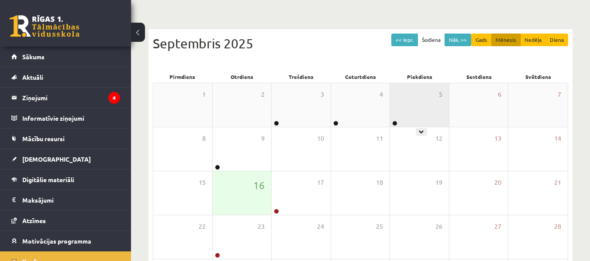
scroll to position [112, 0]
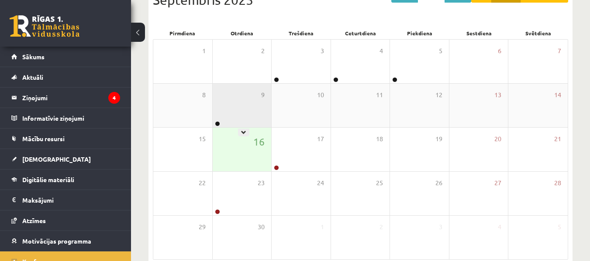
click at [244, 115] on div "9" at bounding box center [242, 106] width 59 height 44
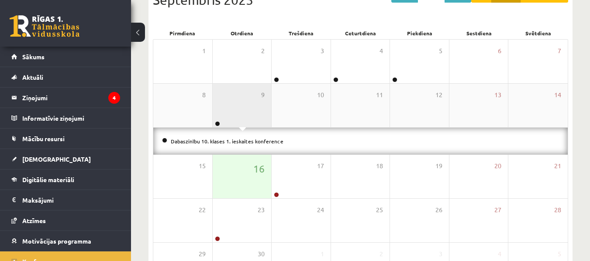
click at [262, 109] on div "9" at bounding box center [242, 106] width 59 height 44
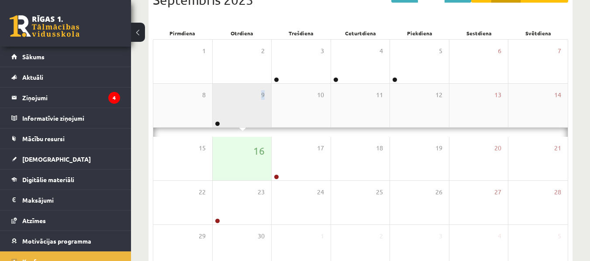
click at [262, 109] on div "9" at bounding box center [242, 106] width 59 height 44
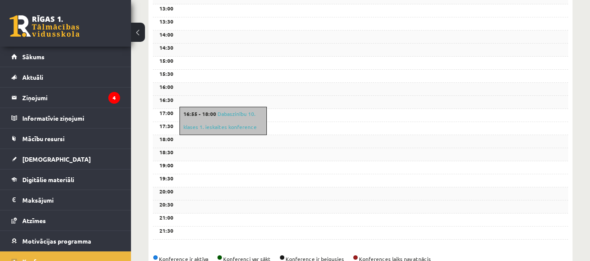
scroll to position [354, 0]
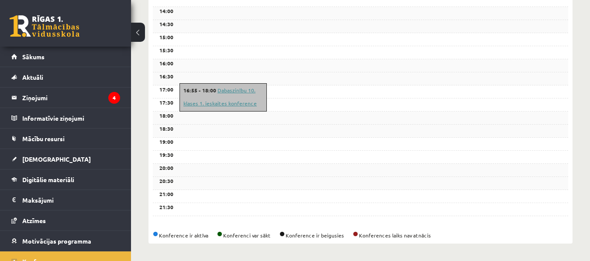
click at [190, 104] on link "Dabaszinību 10. klases 1. ieskaites konference" at bounding box center [219, 97] width 73 height 20
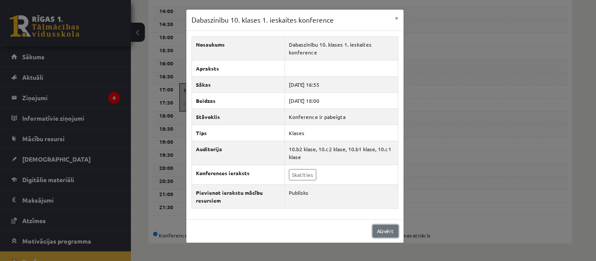
click at [392, 229] on link "Aizvērt" at bounding box center [386, 231] width 26 height 13
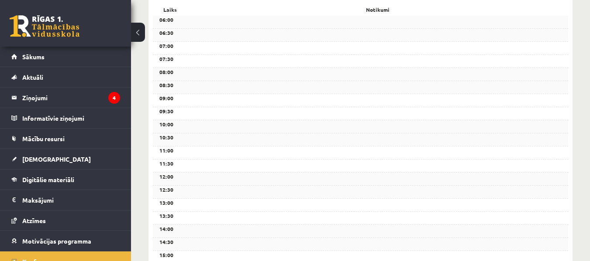
scroll to position [0, 0]
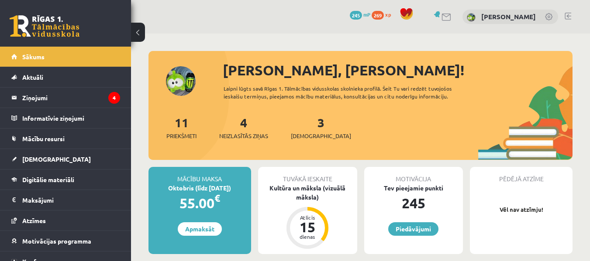
scroll to position [786, 0]
